Goal: Navigation & Orientation: Find specific page/section

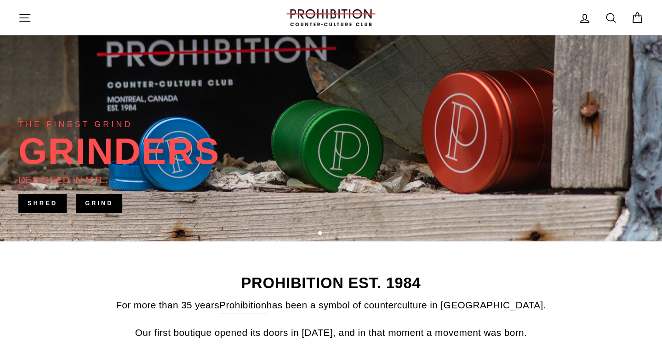
scroll to position [178, 0]
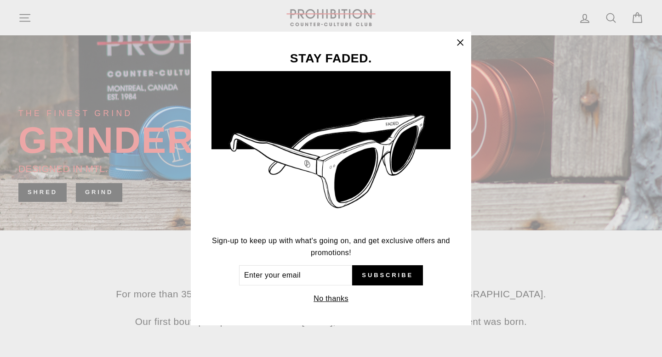
click at [28, 21] on div "STAY FADED. Sign-up to keep up with what's going on, and get exclusive offers a…" at bounding box center [331, 178] width 662 height 357
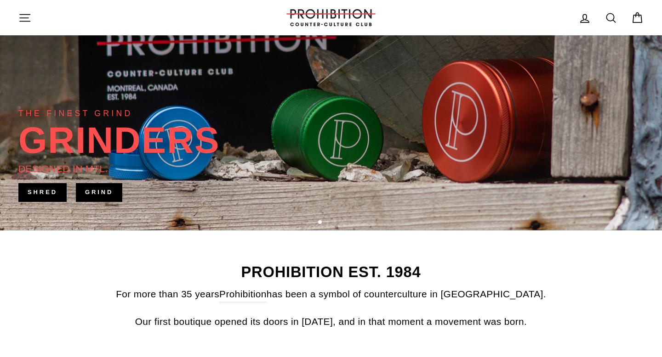
click at [28, 21] on icon "button" at bounding box center [25, 17] width 10 height 7
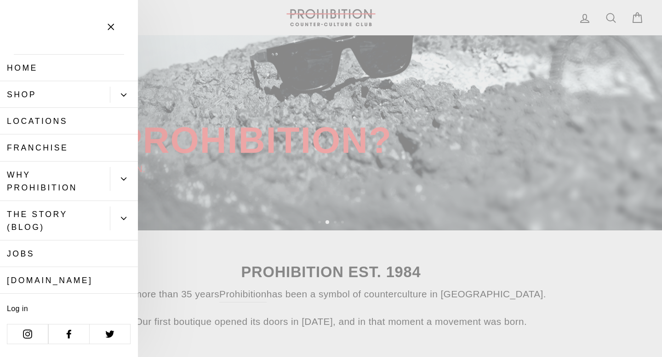
click at [129, 87] on button "Primary" at bounding box center [124, 95] width 28 height 16
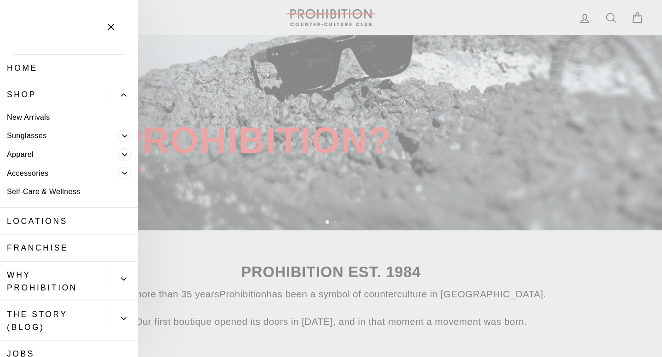
click at [127, 157] on icon "Primary" at bounding box center [125, 155] width 6 height 6
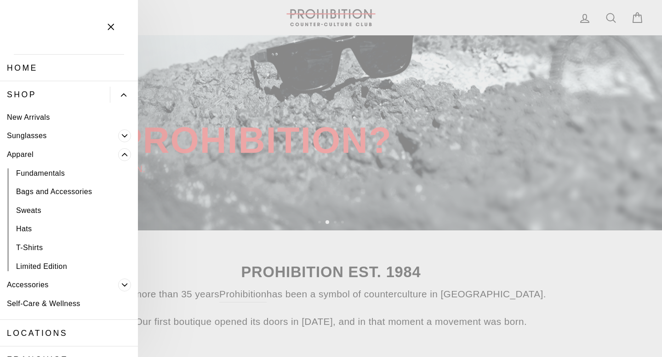
click at [127, 155] on icon "Primary" at bounding box center [125, 155] width 6 height 6
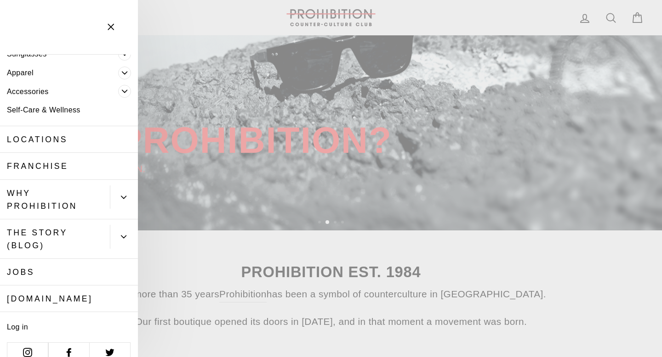
scroll to position [96, 0]
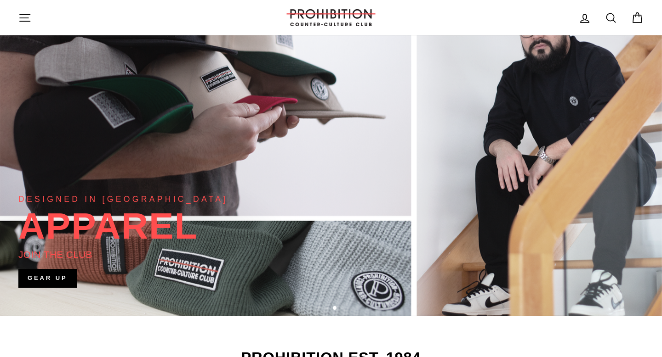
scroll to position [93, 0]
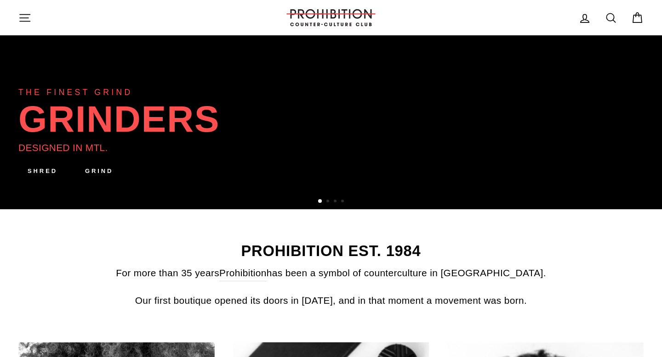
scroll to position [201, 0]
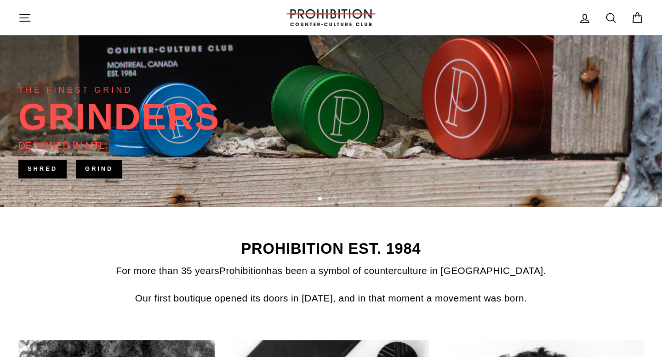
click at [80, 147] on div "DESIGNED IN MTL." at bounding box center [63, 145] width 90 height 15
click at [56, 172] on link "SHRED" at bounding box center [42, 169] width 48 height 18
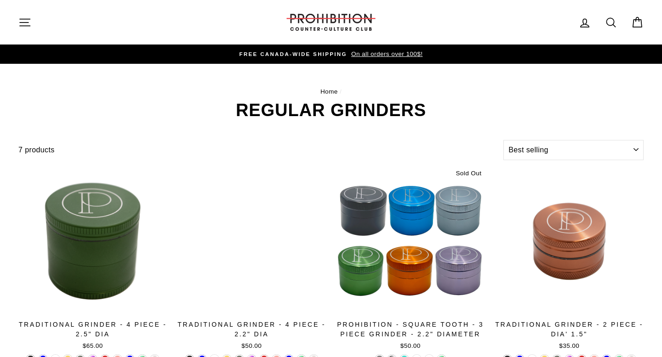
select select "best-selling"
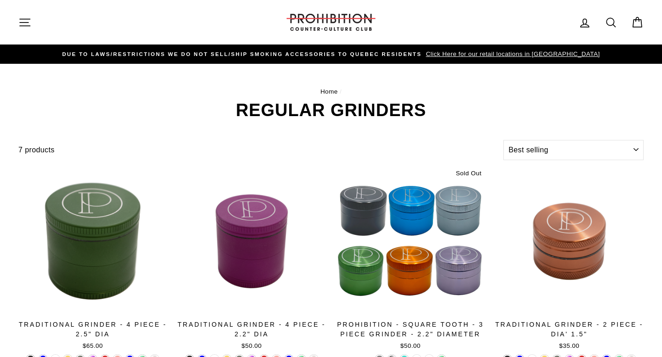
click at [330, 88] on nav "Home /" at bounding box center [330, 92] width 625 height 10
click at [330, 93] on link "Home" at bounding box center [328, 91] width 17 height 7
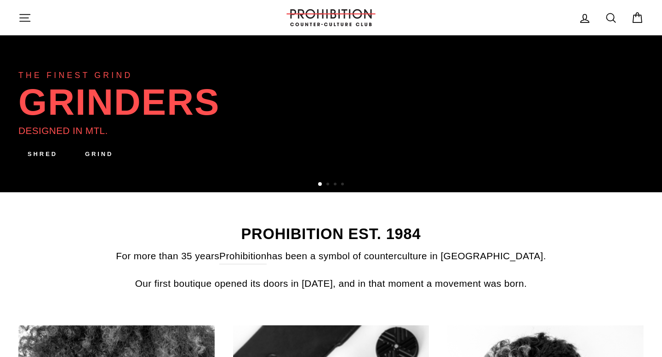
scroll to position [221, 0]
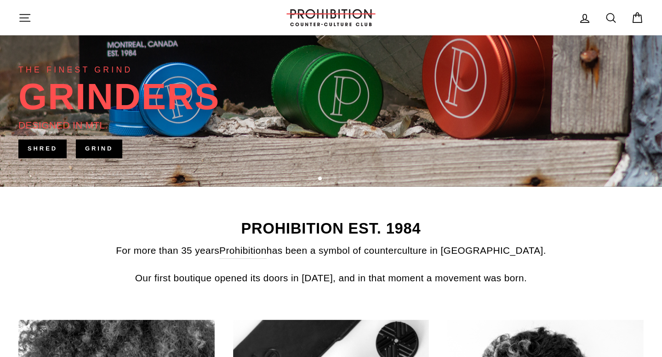
click at [104, 157] on link "GRIND" at bounding box center [99, 149] width 46 height 18
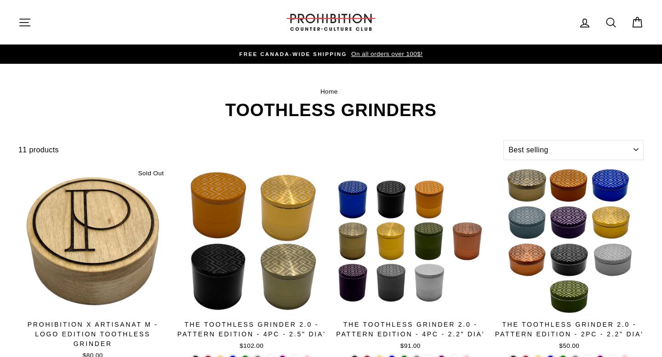
select select "best-selling"
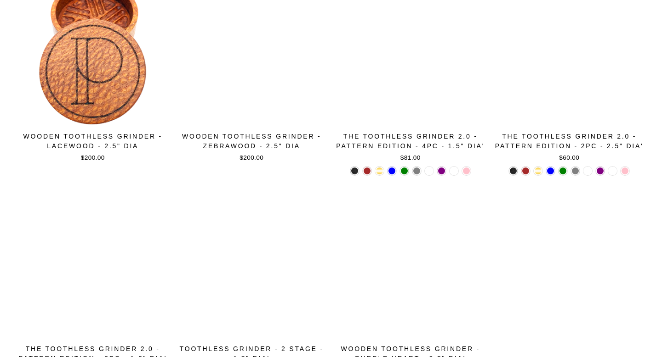
scroll to position [616, 0]
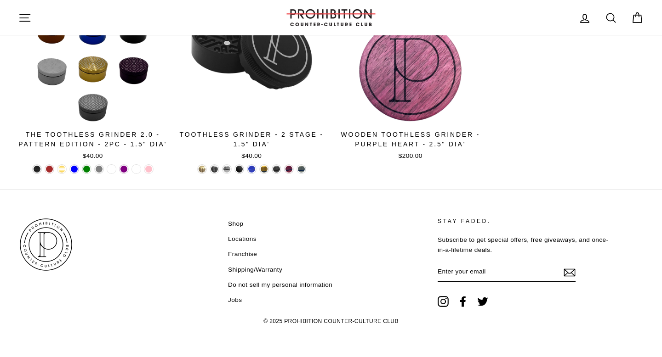
click at [233, 225] on link "Shop" at bounding box center [235, 224] width 15 height 14
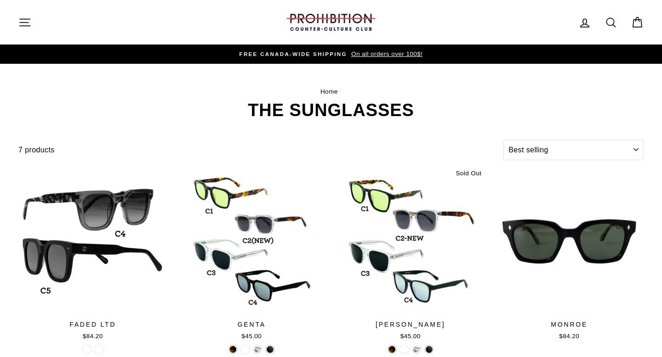
select select "best-selling"
click at [24, 25] on icon "button" at bounding box center [25, 22] width 10 height 7
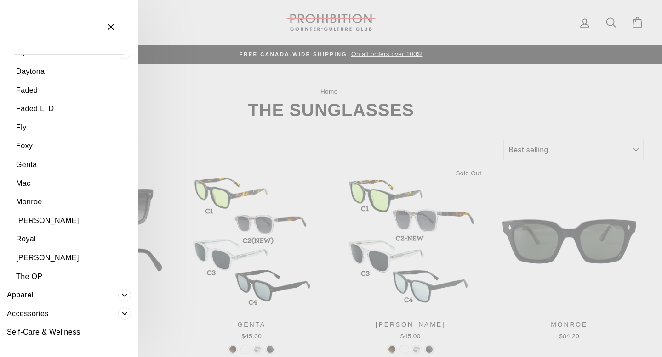
scroll to position [320, 0]
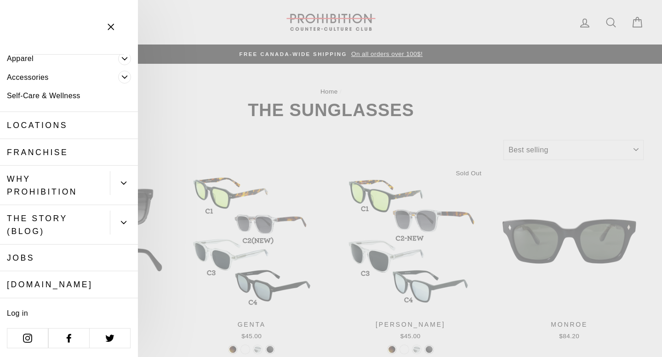
click at [53, 128] on link "Locations" at bounding box center [69, 125] width 138 height 27
